Goal: Task Accomplishment & Management: Manage account settings

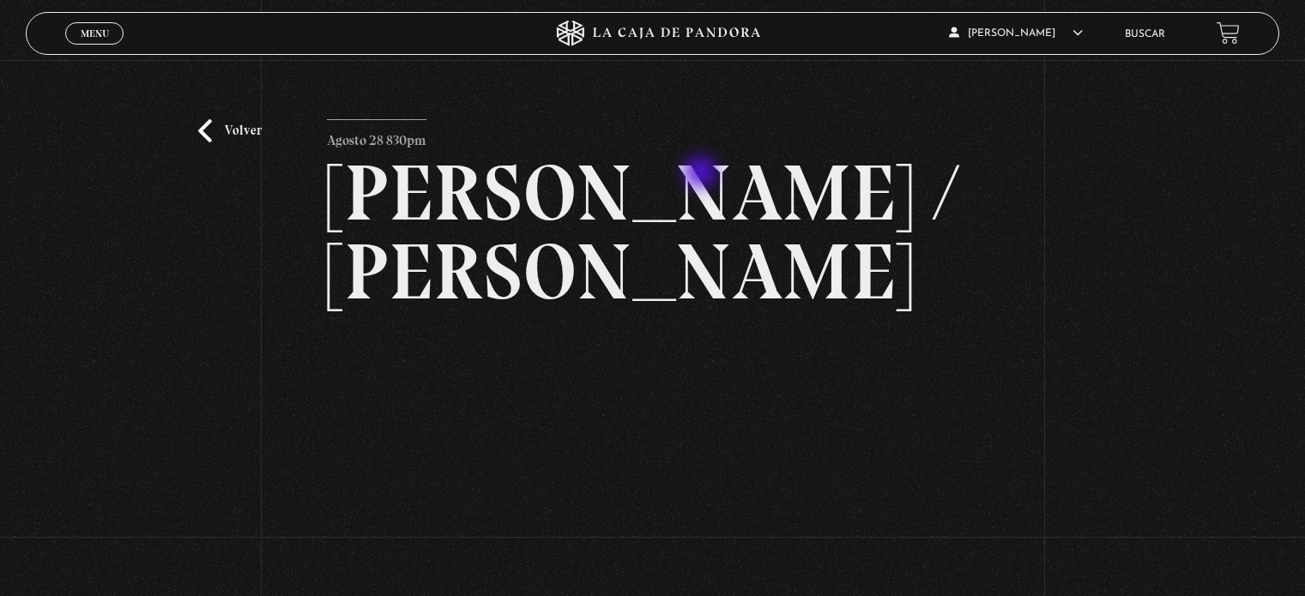
scroll to position [86, 0]
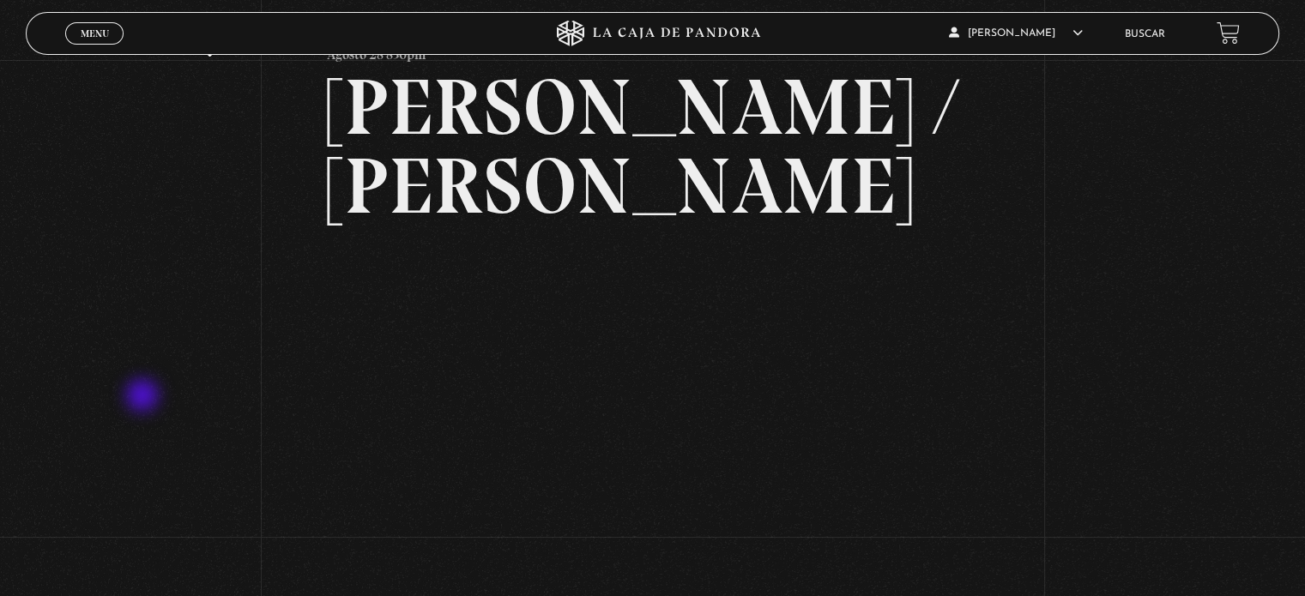
click at [137, 395] on div "Volver Agosto 28 830pm [PERSON_NAME] / [GEOGRAPHIC_DATA]" at bounding box center [652, 313] width 1305 height 678
click at [87, 382] on div "Volver Agosto 28 830pm [PERSON_NAME] / [GEOGRAPHIC_DATA]" at bounding box center [652, 313] width 1305 height 678
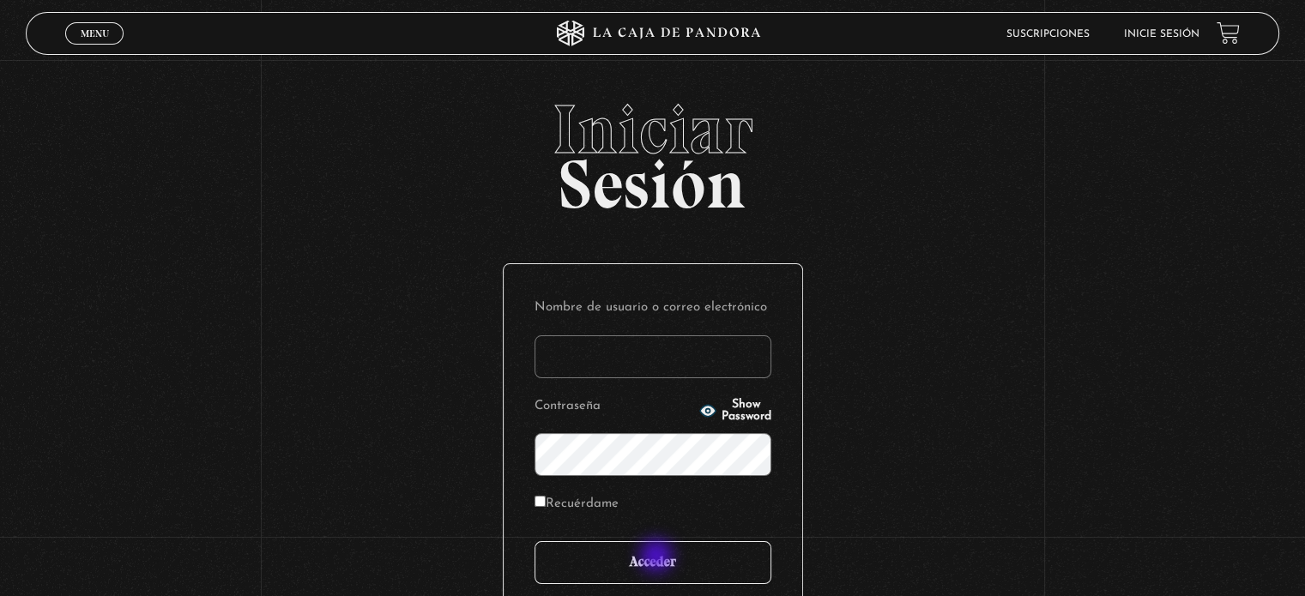
type input "scapman091@hotmail.com"
click at [658, 558] on input "Acceder" at bounding box center [653, 563] width 237 height 43
